Goal: Task Accomplishment & Management: Manage account settings

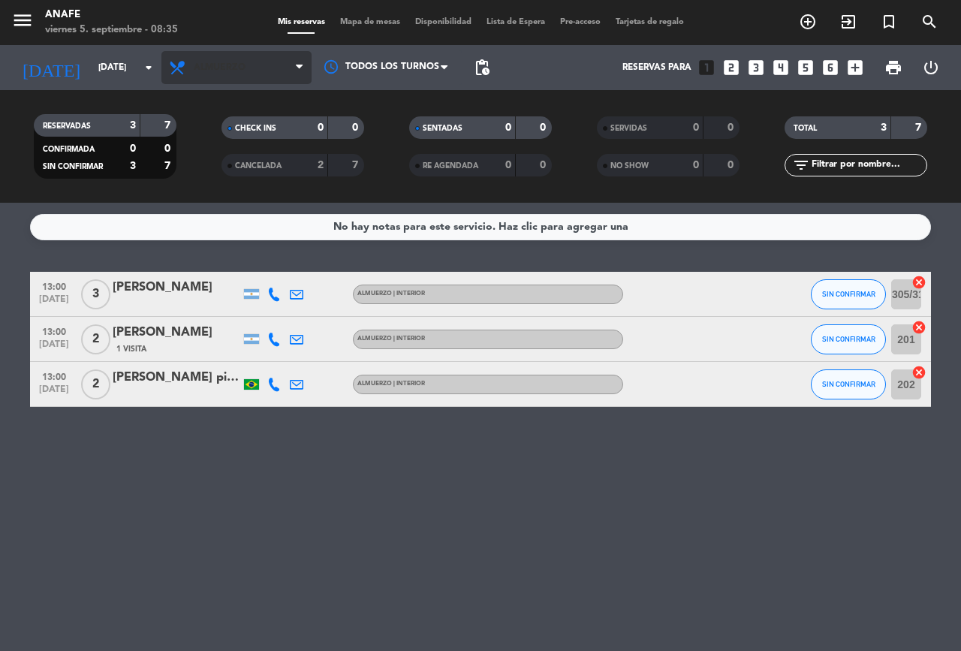
click at [211, 68] on span "Almuerzo" at bounding box center [220, 67] width 52 height 11
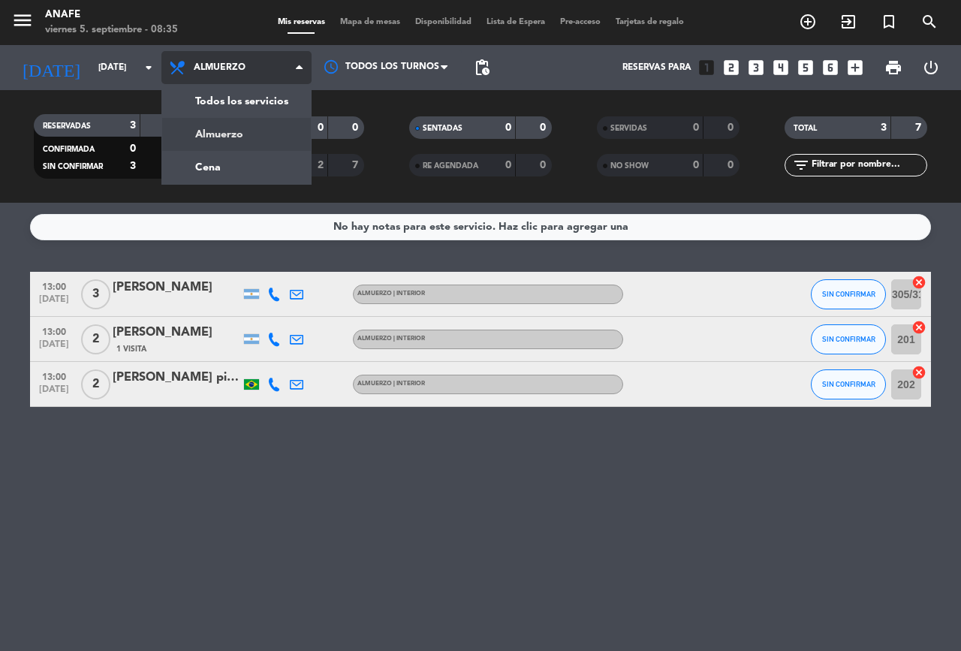
click at [202, 183] on div "menu [PERSON_NAME][DATE] 5. septiembre - 08:35 Mis reservas Mapa de mesas Dispo…" at bounding box center [480, 101] width 961 height 203
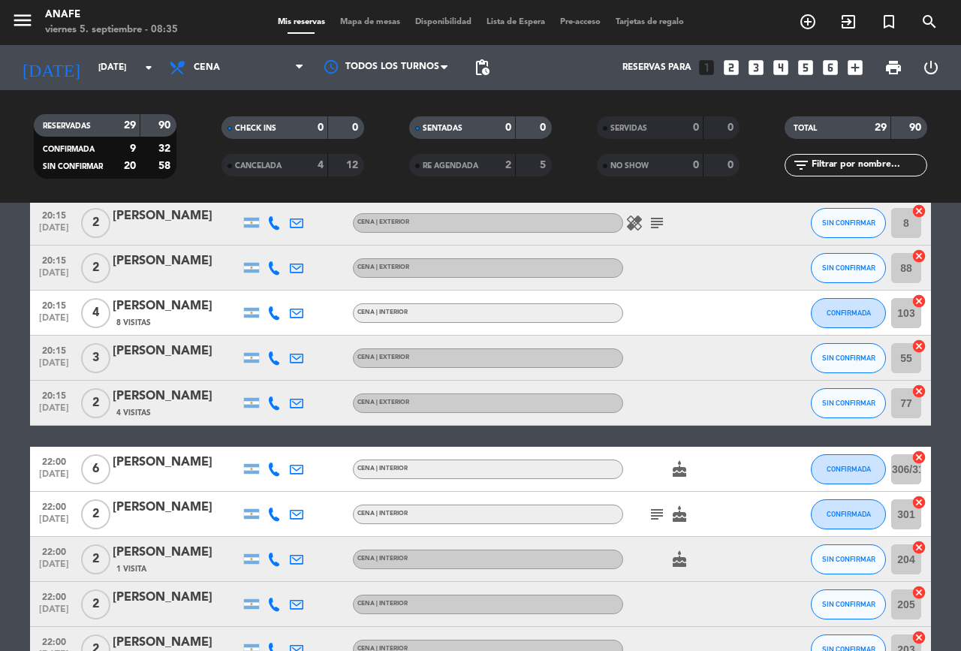
scroll to position [576, 0]
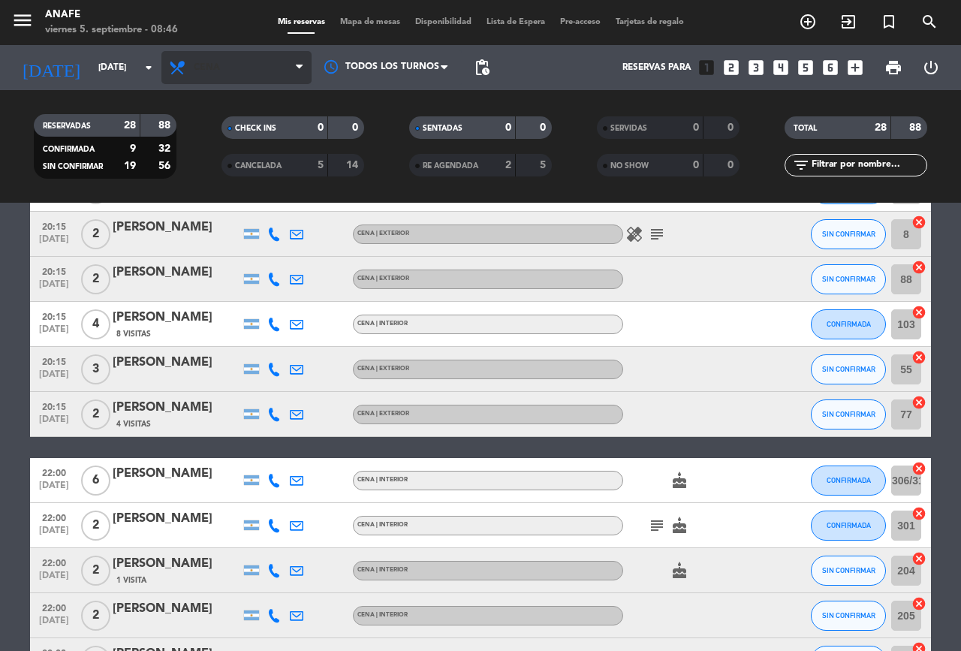
click at [224, 70] on span "Cena" at bounding box center [236, 67] width 150 height 33
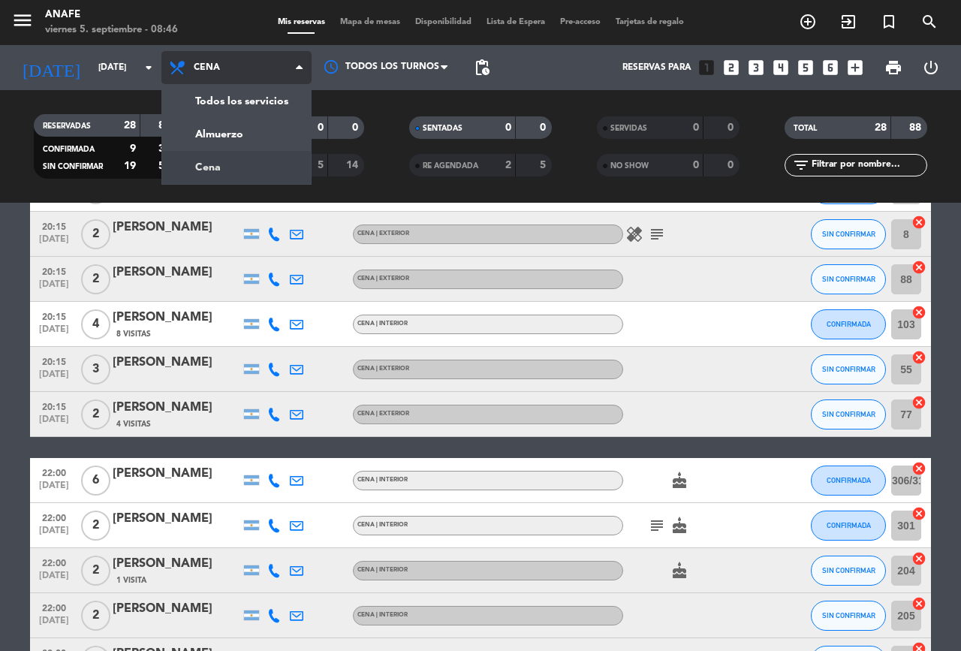
click at [289, 136] on div "menu [PERSON_NAME][DATE] 5. septiembre - 08:46 Mis reservas Mapa de mesas Dispo…" at bounding box center [480, 101] width 961 height 203
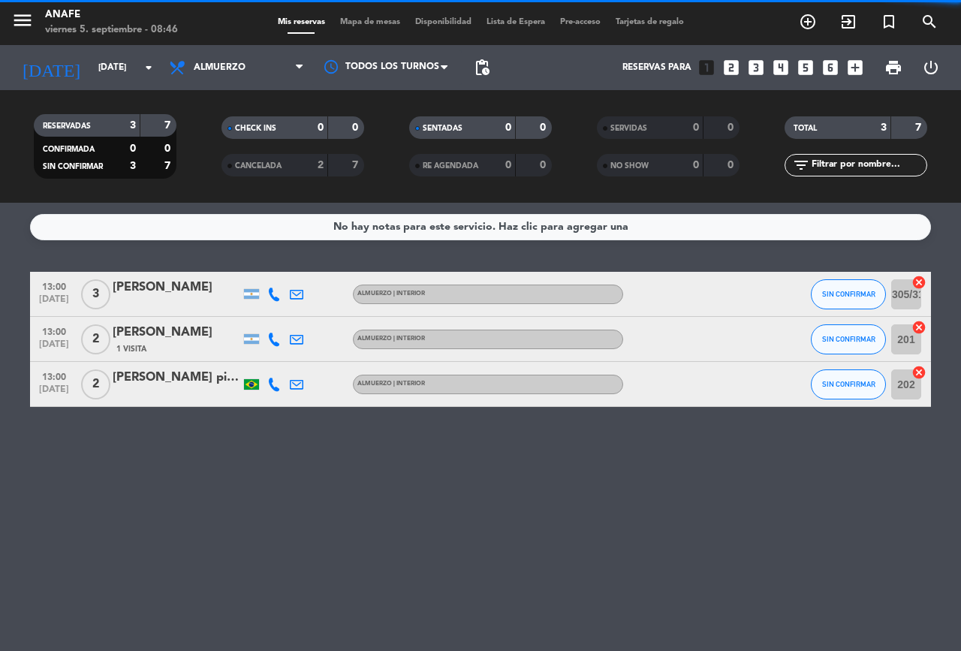
scroll to position [0, 0]
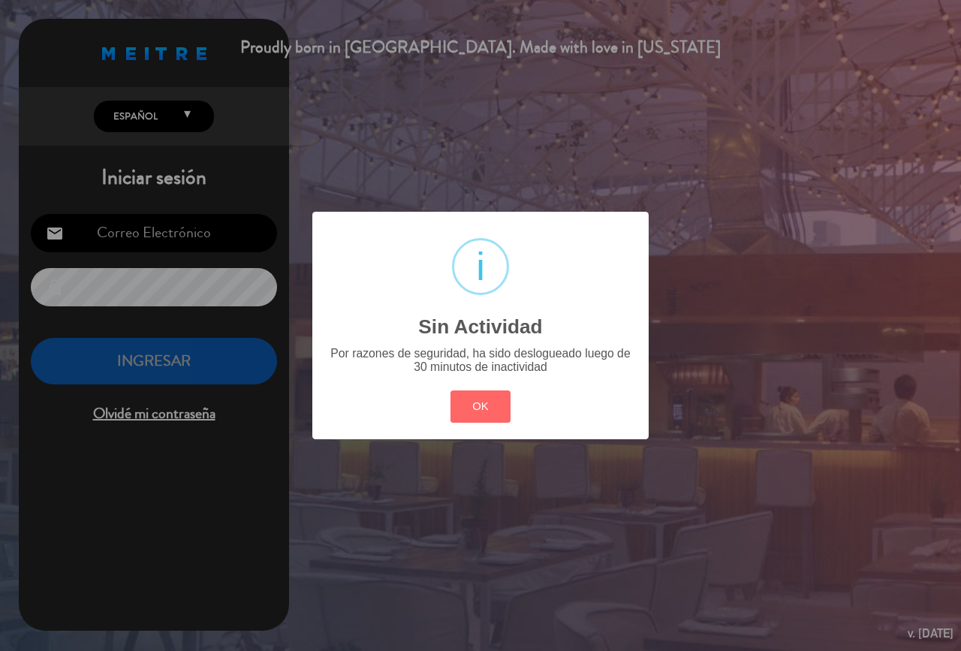
type input "[EMAIL_ADDRESS][DOMAIN_NAME]"
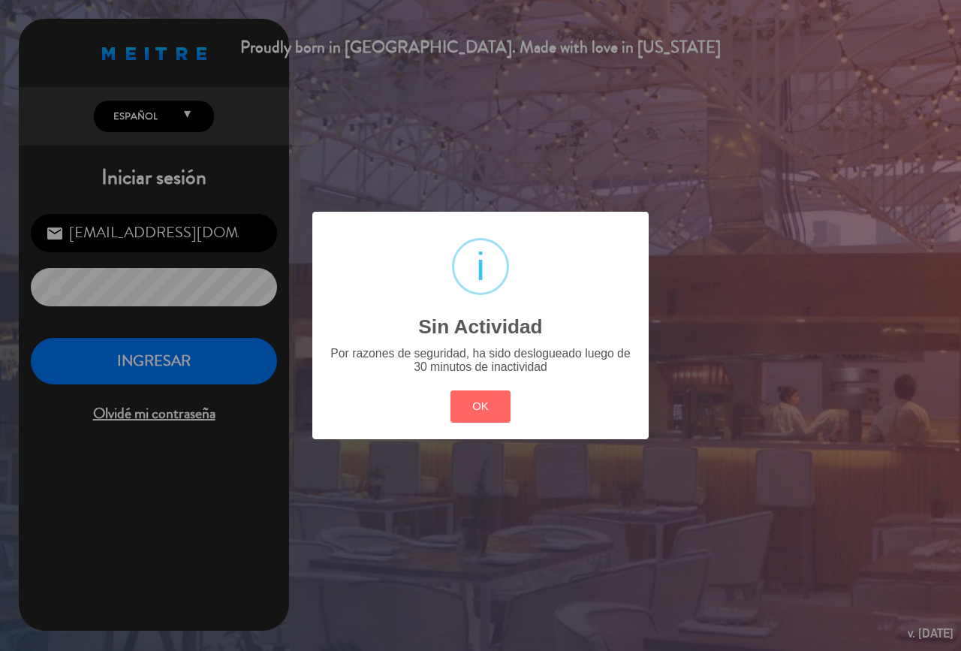
click at [476, 361] on div "Por razones de seguridad, ha sido deslogueado luego de 30 minutos de inactividad" at bounding box center [481, 360] width 310 height 27
click at [169, 357] on div "? ! i Sin Actividad × Por razones de seguridad, ha sido deslogueado luego de 30…" at bounding box center [480, 325] width 961 height 651
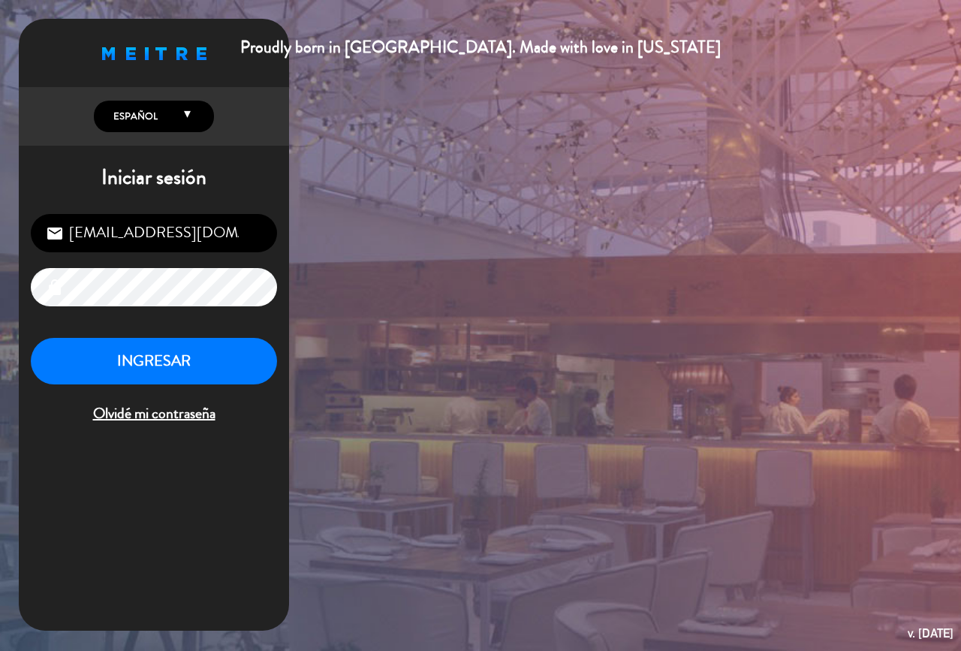
click at [181, 343] on button "INGRESAR" at bounding box center [154, 361] width 246 height 47
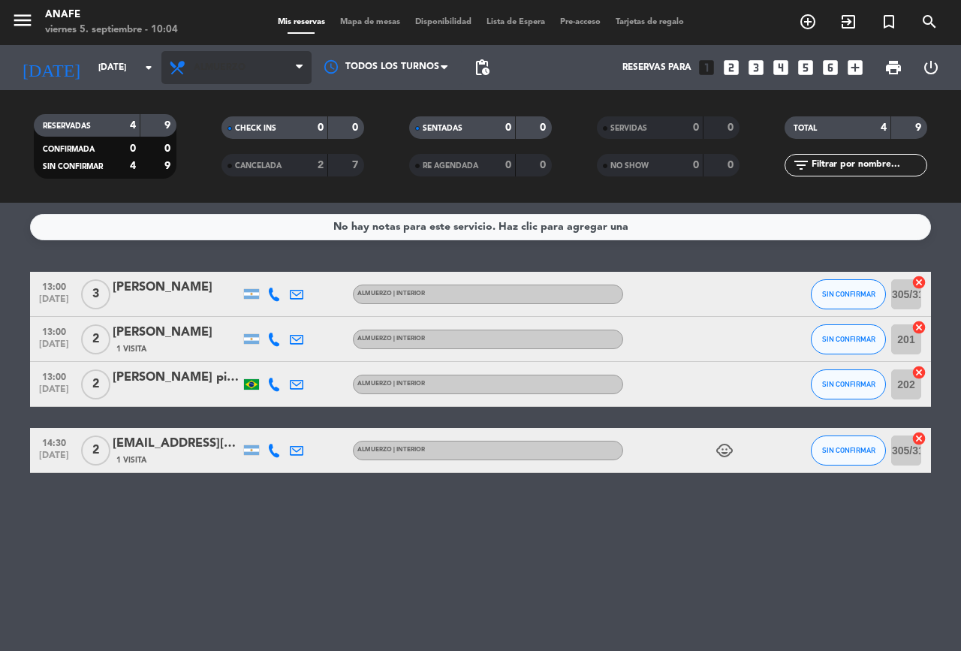
click at [208, 66] on span "Almuerzo" at bounding box center [220, 67] width 52 height 11
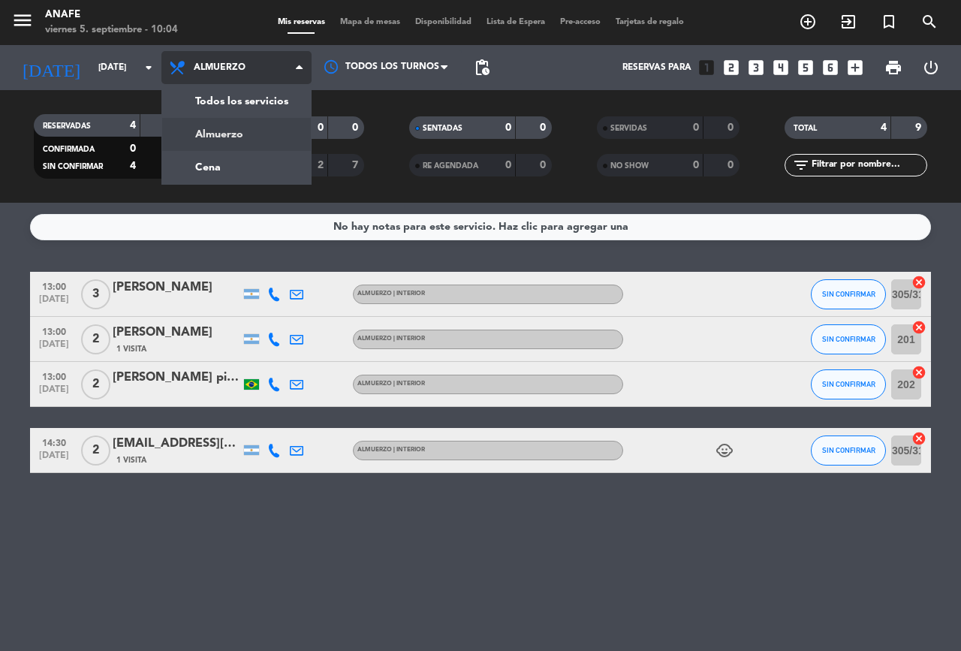
click at [194, 177] on div "menu [PERSON_NAME][DATE] 5. septiembre - 10:04 Mis reservas Mapa de mesas Dispo…" at bounding box center [480, 101] width 961 height 203
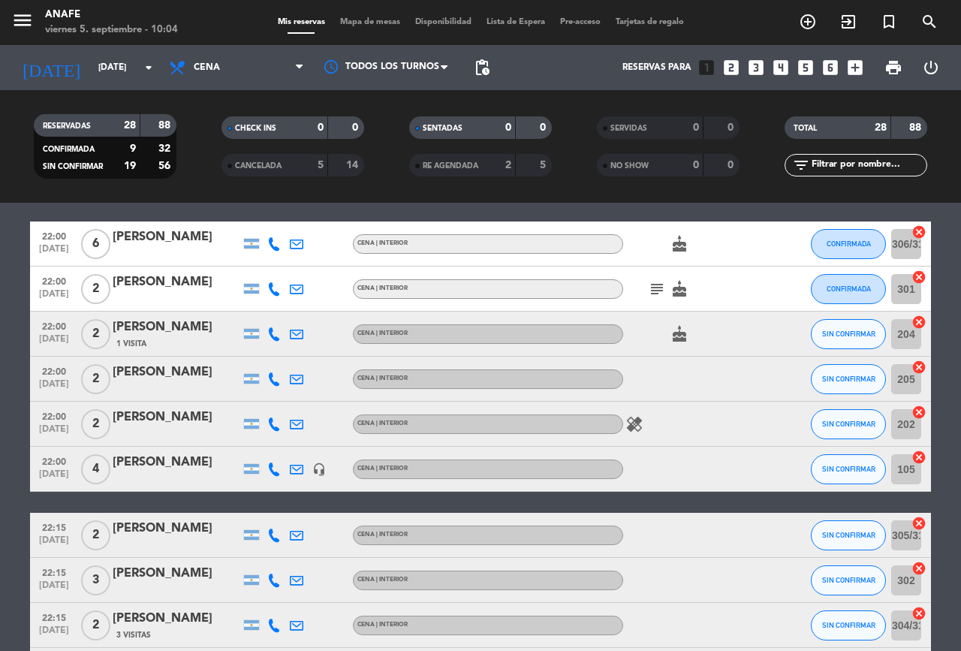
scroll to position [813, 0]
click at [651, 293] on icon "subject" at bounding box center [657, 288] width 18 height 18
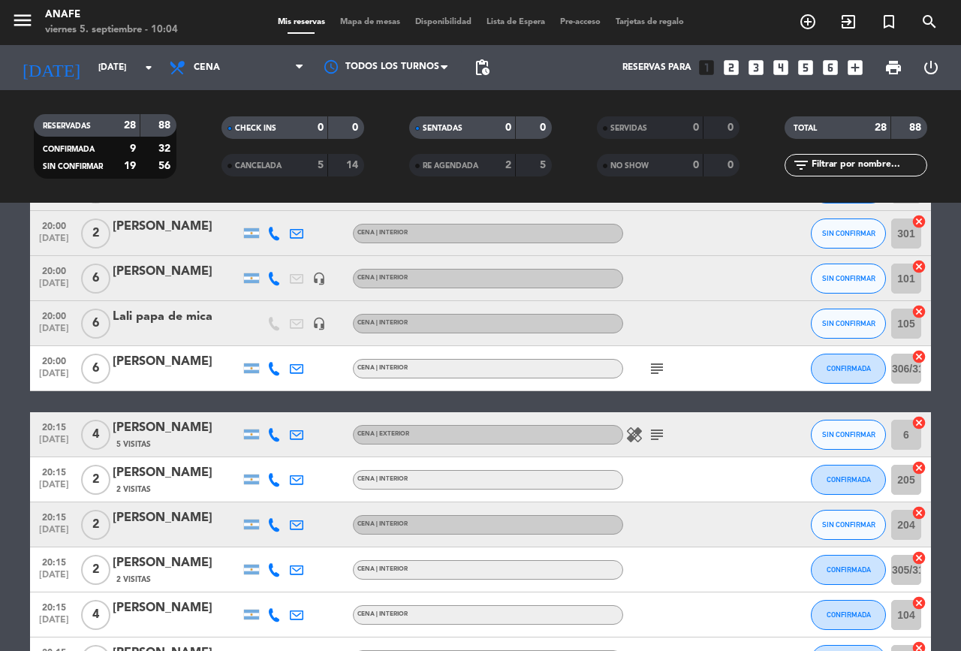
scroll to position [0, 0]
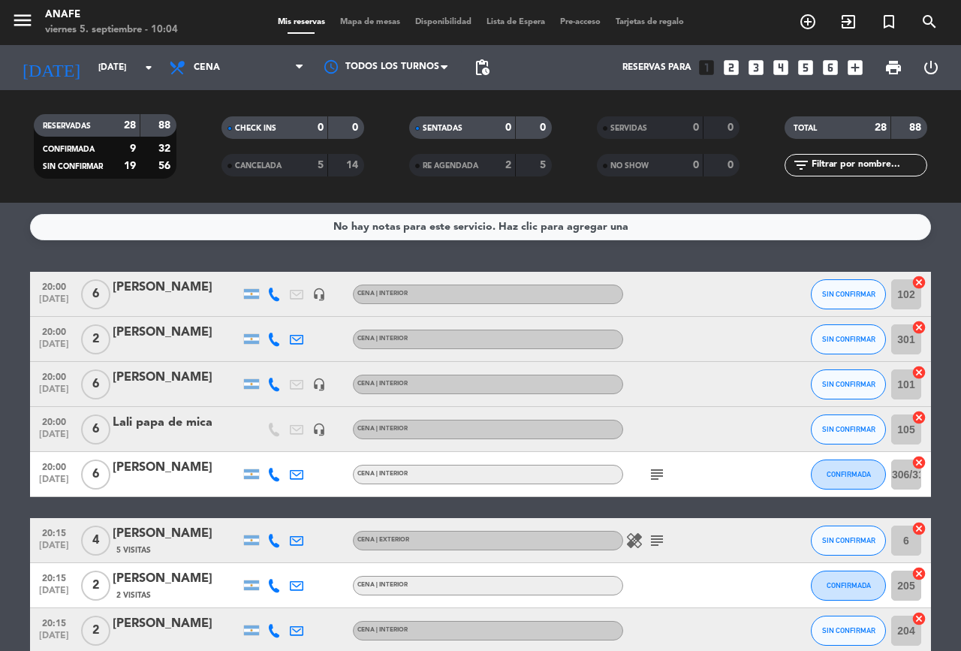
click at [655, 473] on icon "subject" at bounding box center [657, 474] width 18 height 18
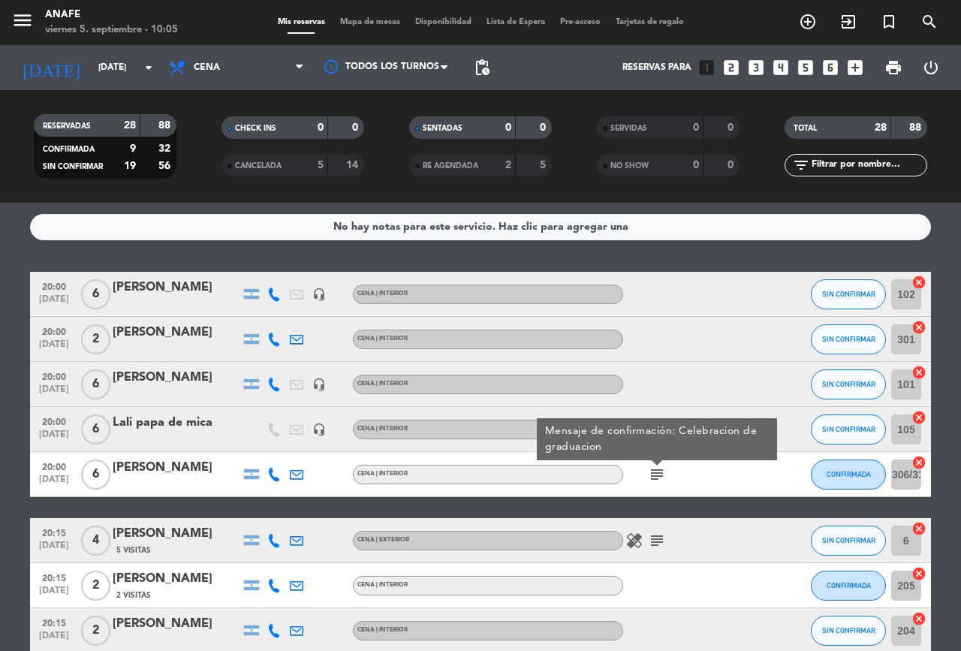
click at [657, 540] on icon "subject" at bounding box center [657, 540] width 18 height 18
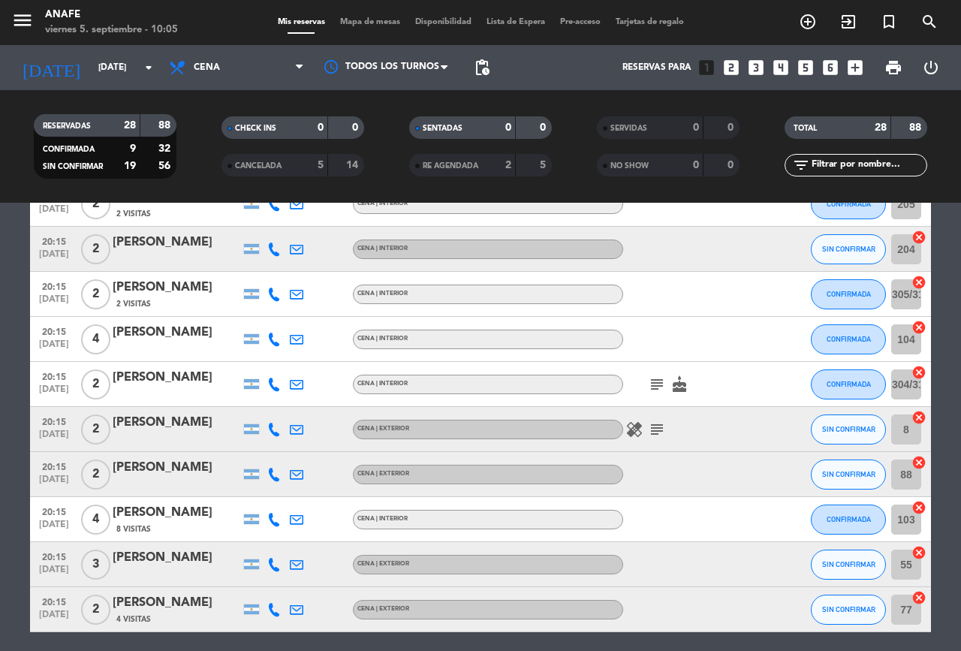
scroll to position [422, 0]
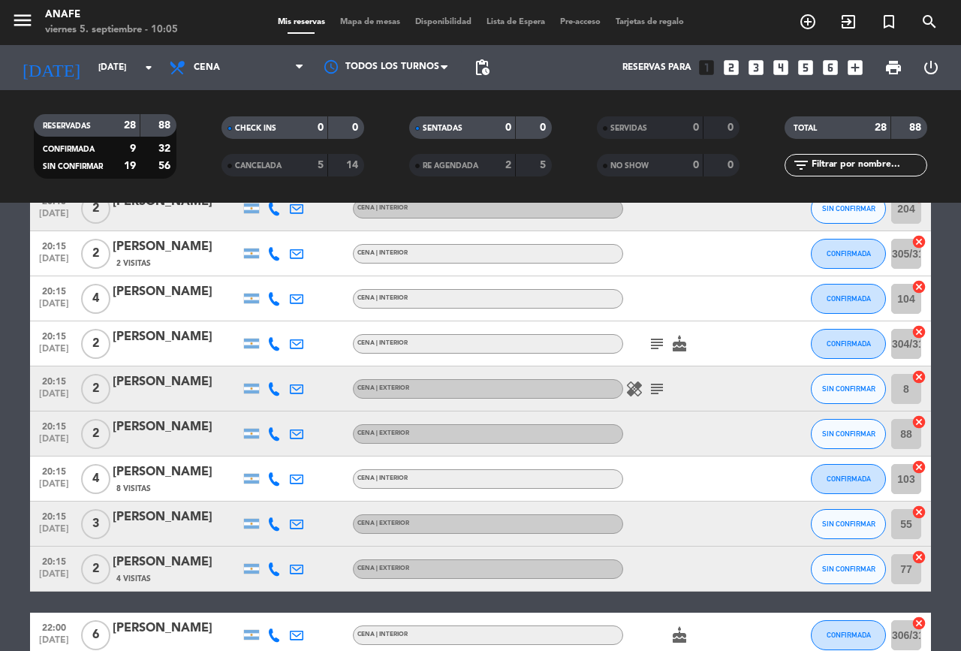
click at [672, 340] on icon "cake" at bounding box center [679, 344] width 18 height 18
click at [650, 389] on icon "subject" at bounding box center [657, 389] width 18 height 18
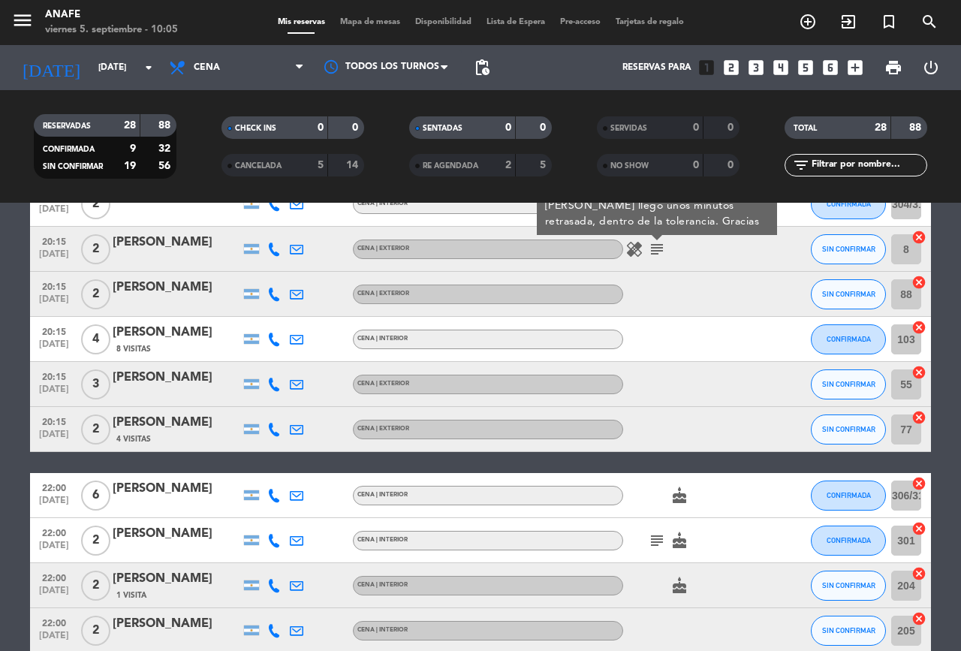
scroll to position [606, 0]
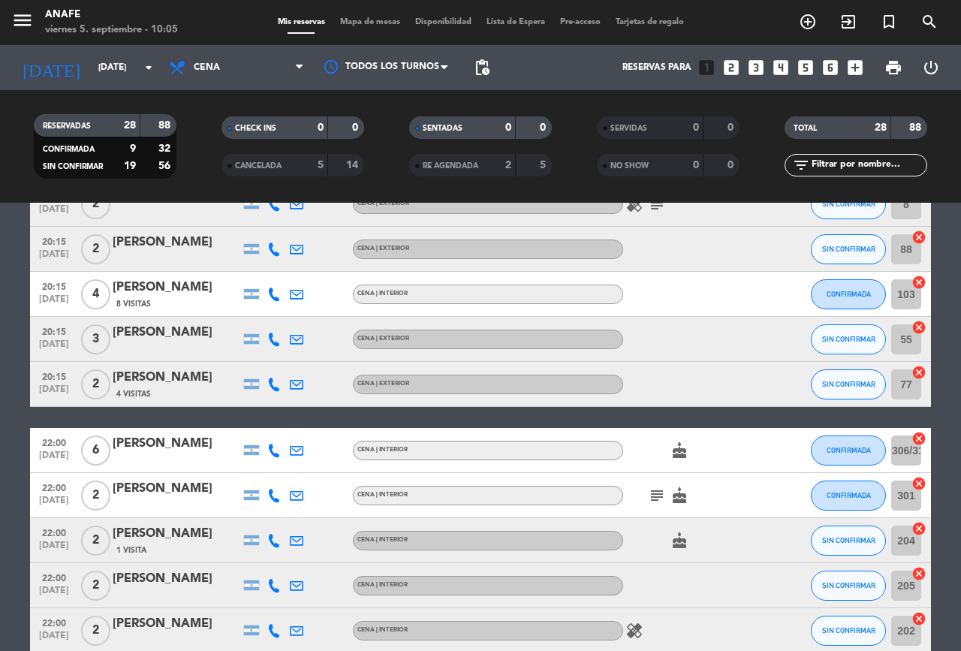
click at [654, 494] on icon "subject" at bounding box center [657, 495] width 18 height 18
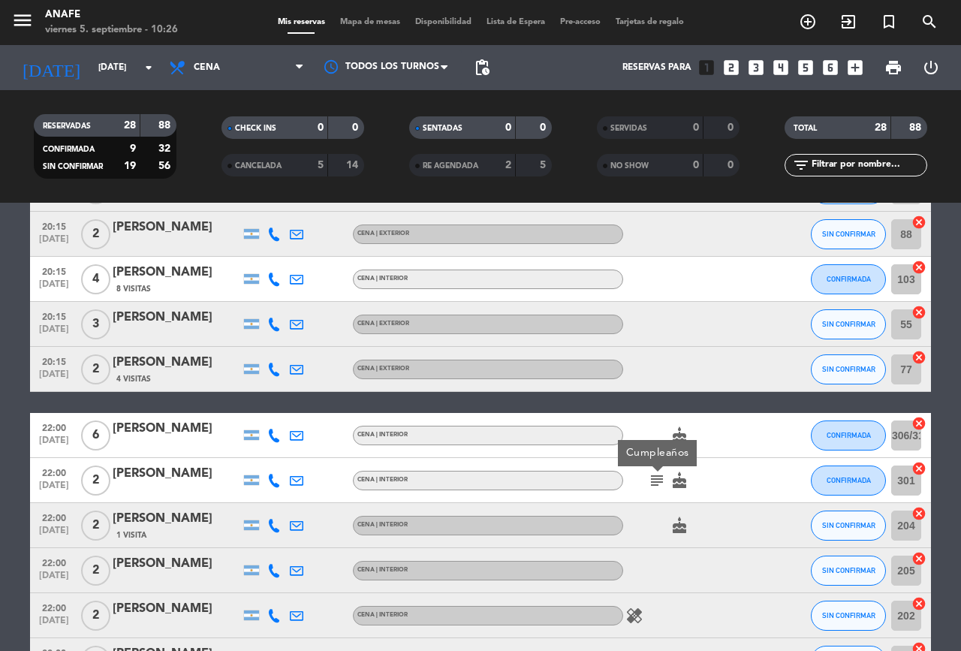
scroll to position [624, 0]
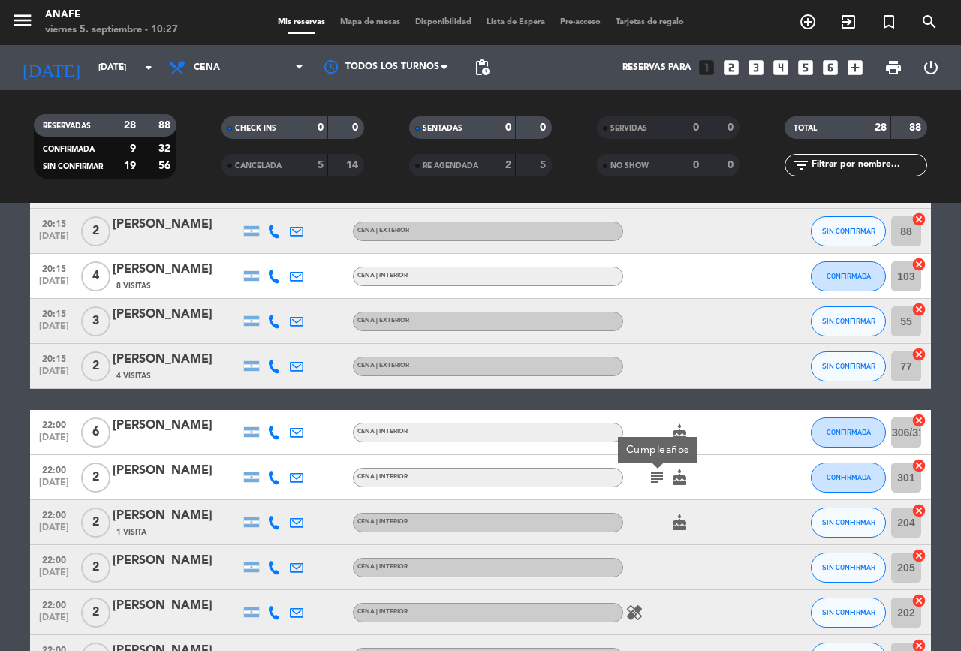
click at [272, 571] on icon at bounding box center [274, 568] width 14 height 14
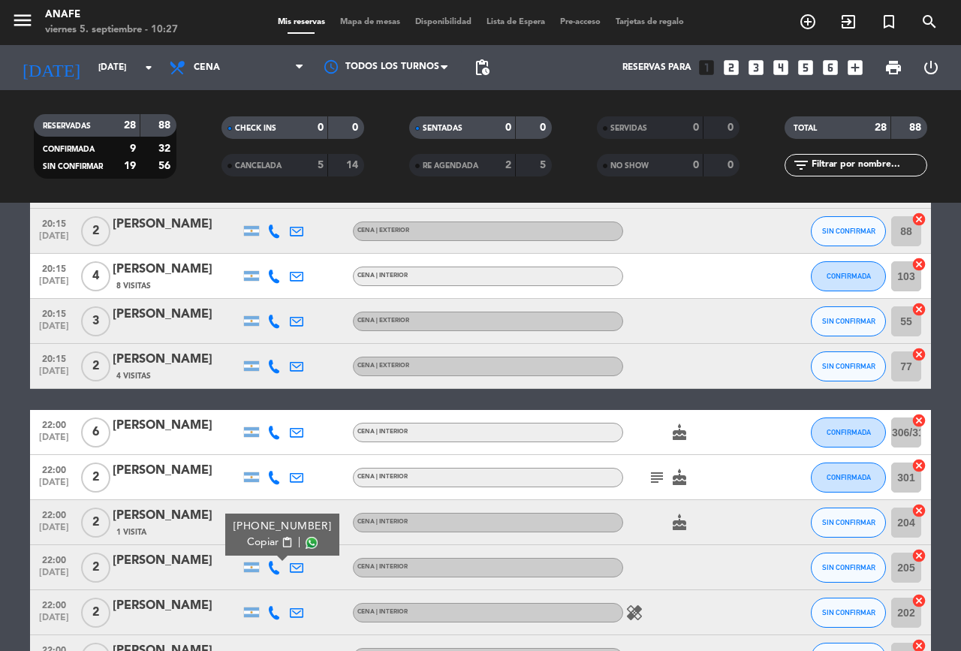
click at [305, 540] on span at bounding box center [311, 543] width 12 height 12
